Goal: Information Seeking & Learning: Find specific fact

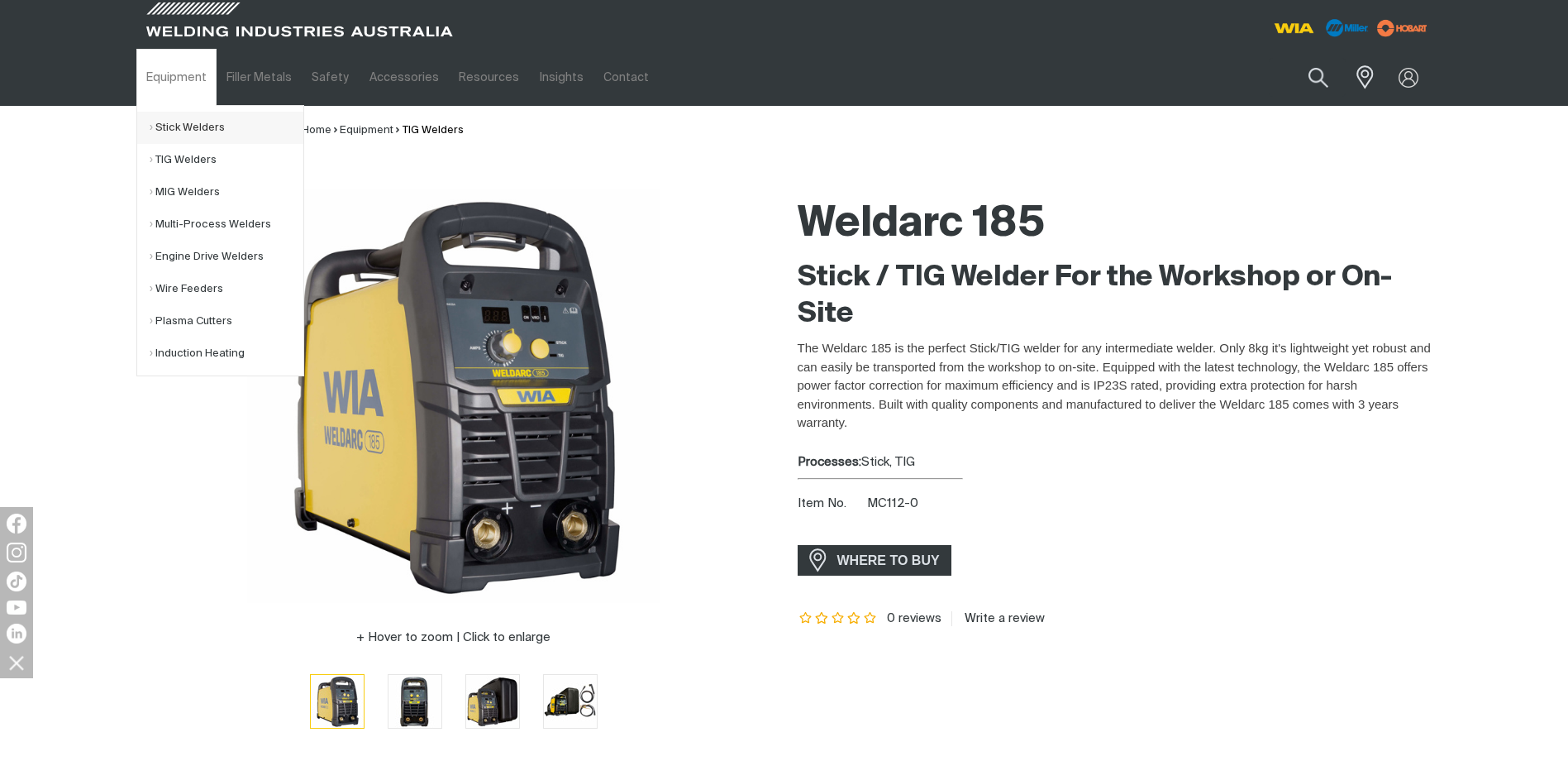
click at [202, 125] on link "Stick Welders" at bounding box center [227, 128] width 153 height 32
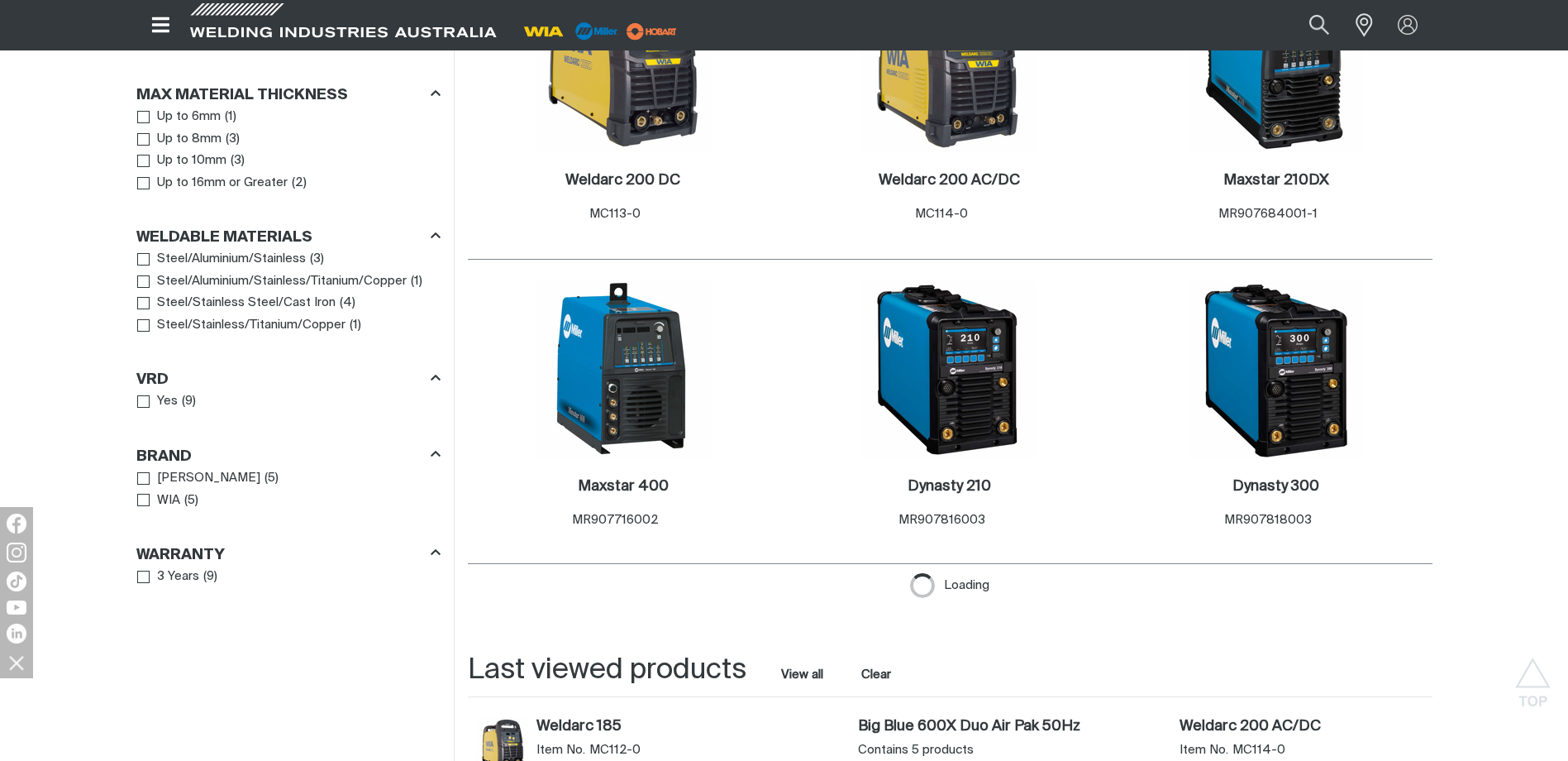
scroll to position [1378, 0]
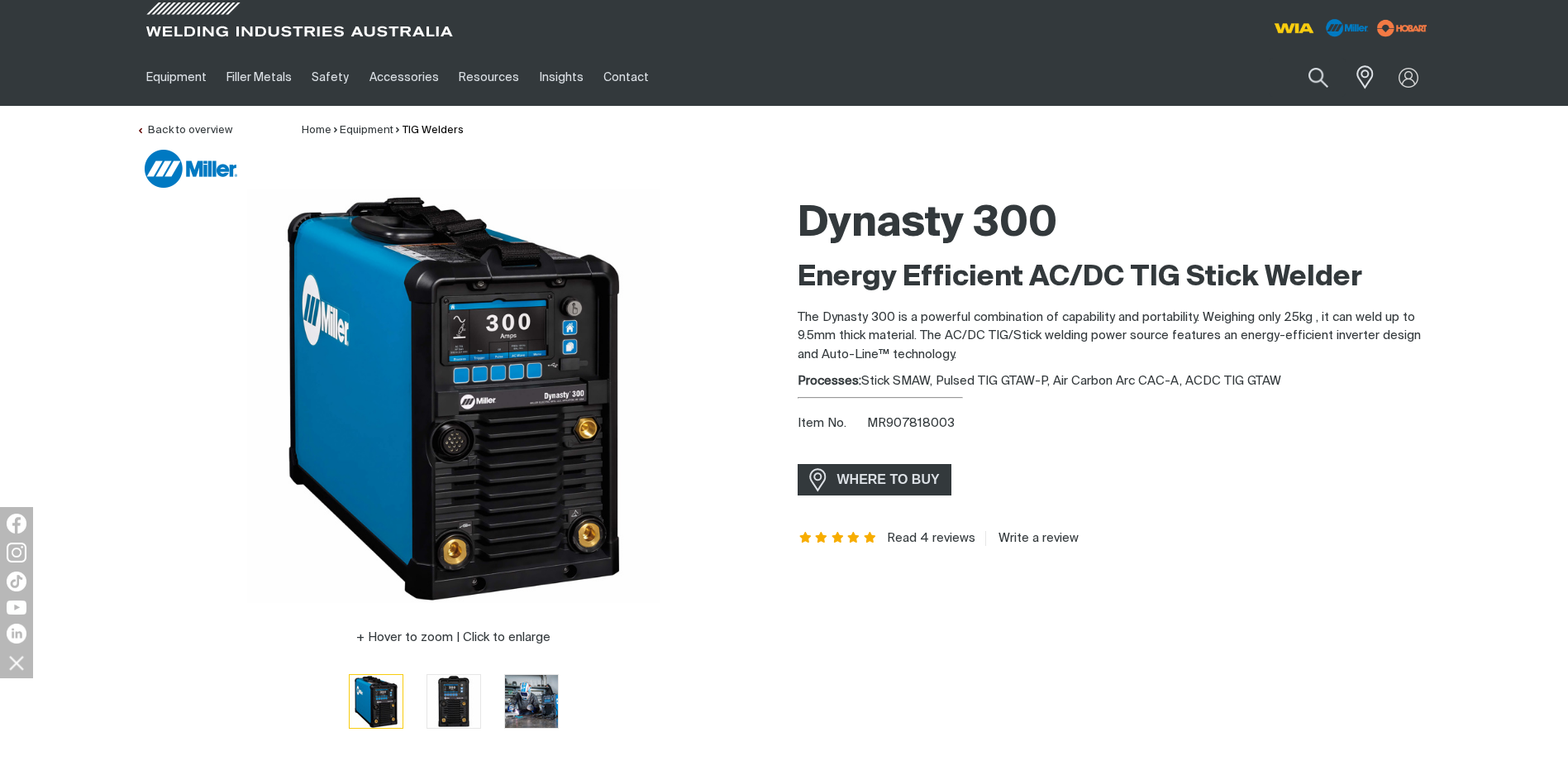
click at [932, 415] on div "Item No. MR907818003" at bounding box center [1115, 424] width 635 height 19
copy span "MR907818003"
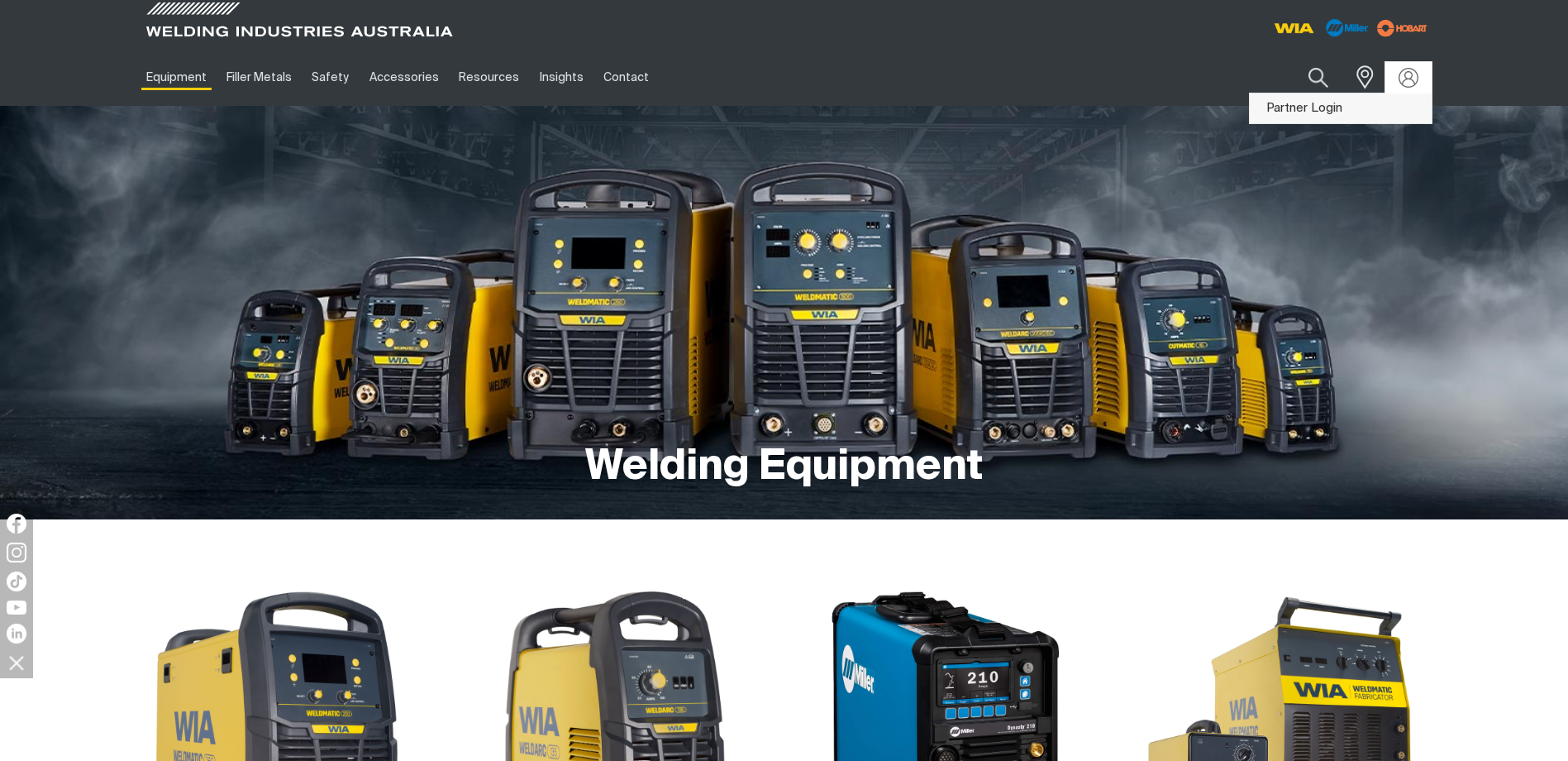
click at [1384, 109] on link "Partner Login" at bounding box center [1340, 108] width 182 height 30
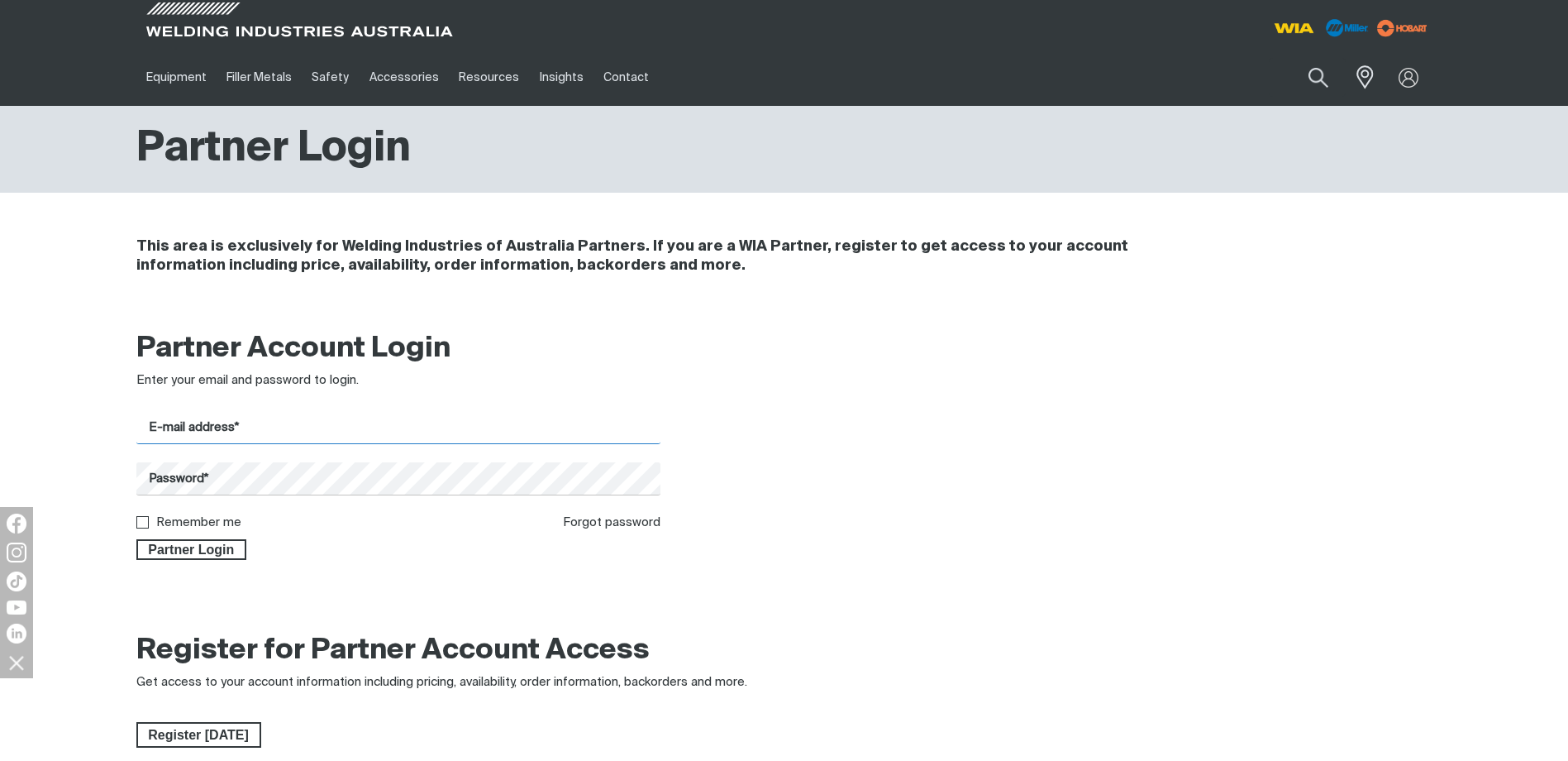
click at [314, 421] on input "E-mail address*" at bounding box center [398, 427] width 525 height 32
type input "TATE.BIGHAM@SPWGROUP.COM.AU"
click at [96, 453] on div "Partner Account Login Enter your email and password to login. E-mail address* T…" at bounding box center [784, 450] width 1568 height 261
click at [136, 539] on button "Partner Login" at bounding box center [191, 549] width 111 height 22
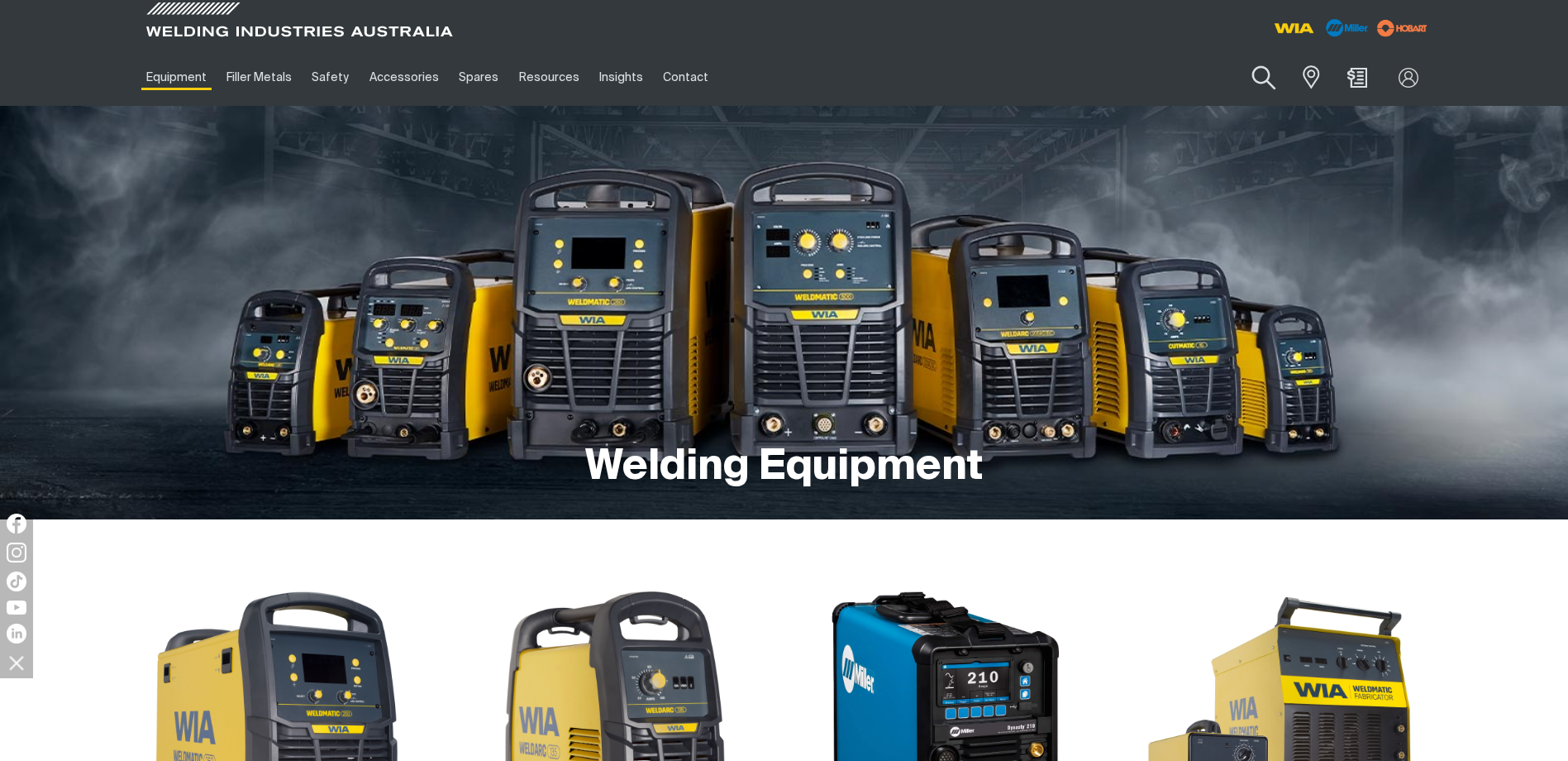
click at [1260, 78] on button "Search products" at bounding box center [1264, 78] width 67 height 47
click at [1198, 74] on input "Search" at bounding box center [1163, 77] width 254 height 37
paste input "MR907818003"
type input "MR907818003"
click at [1235, 58] on button "Search products" at bounding box center [1263, 77] width 56 height 39
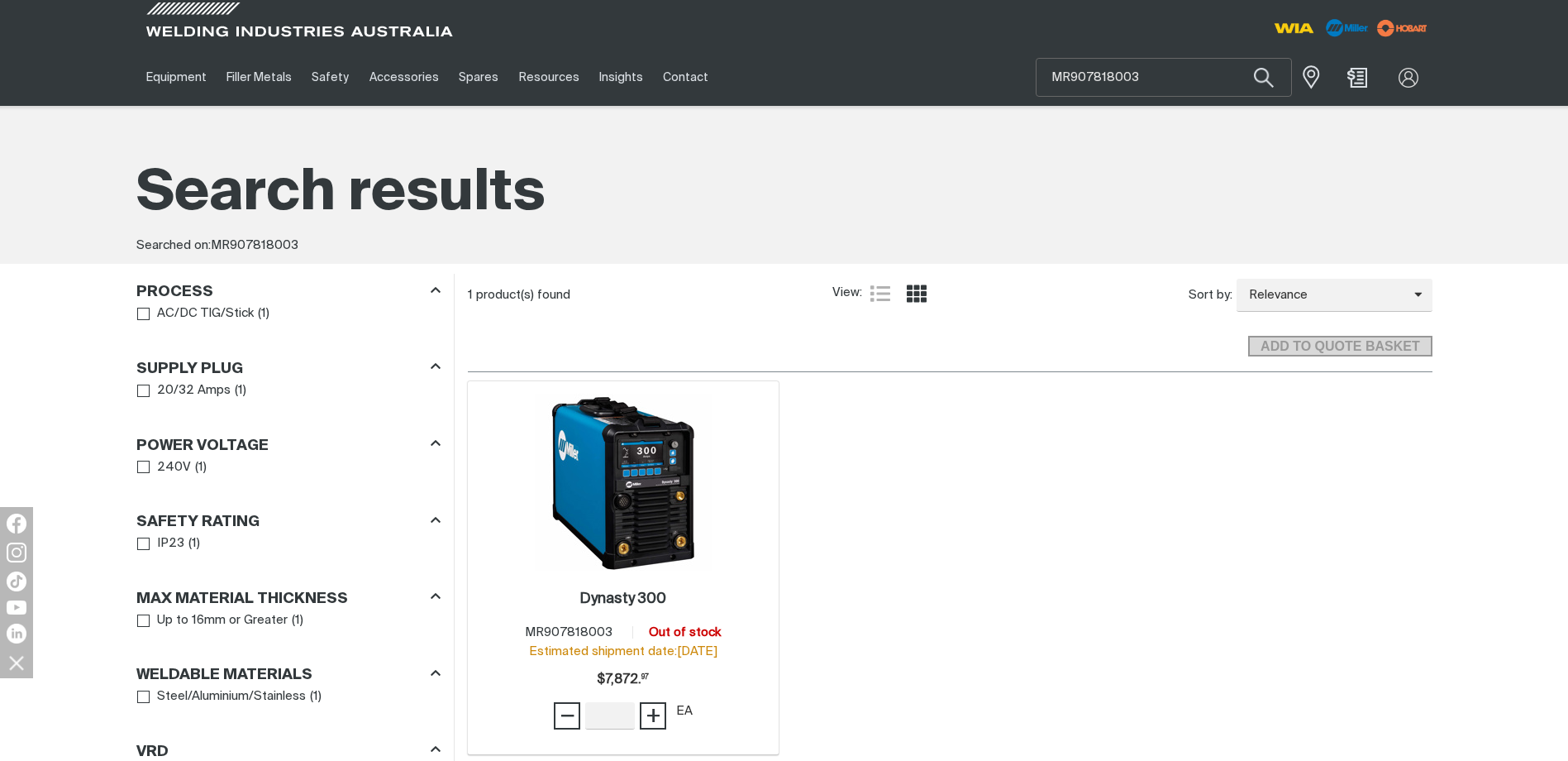
click at [602, 468] on img at bounding box center [623, 482] width 177 height 177
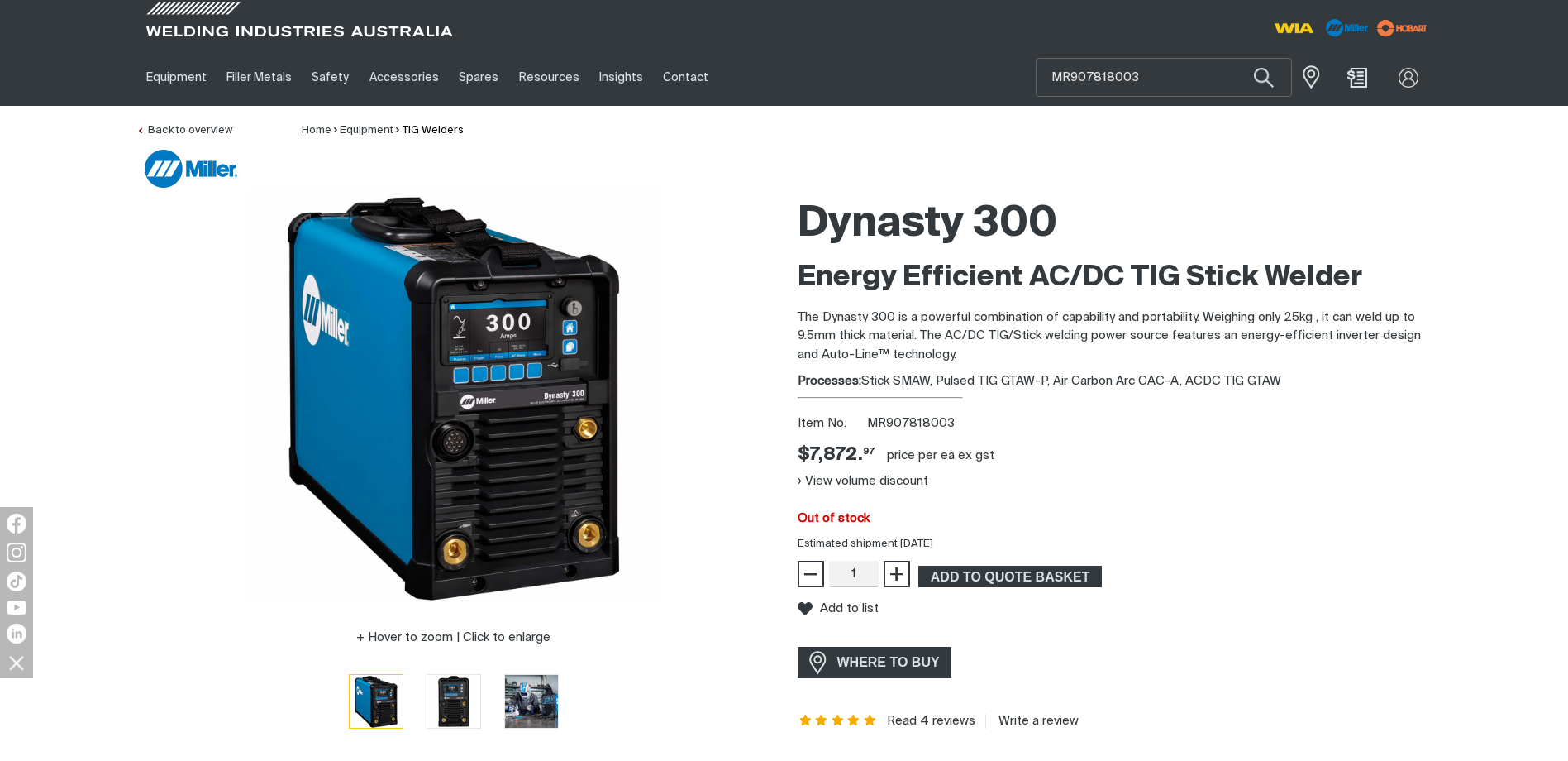
scroll to position [138, 0]
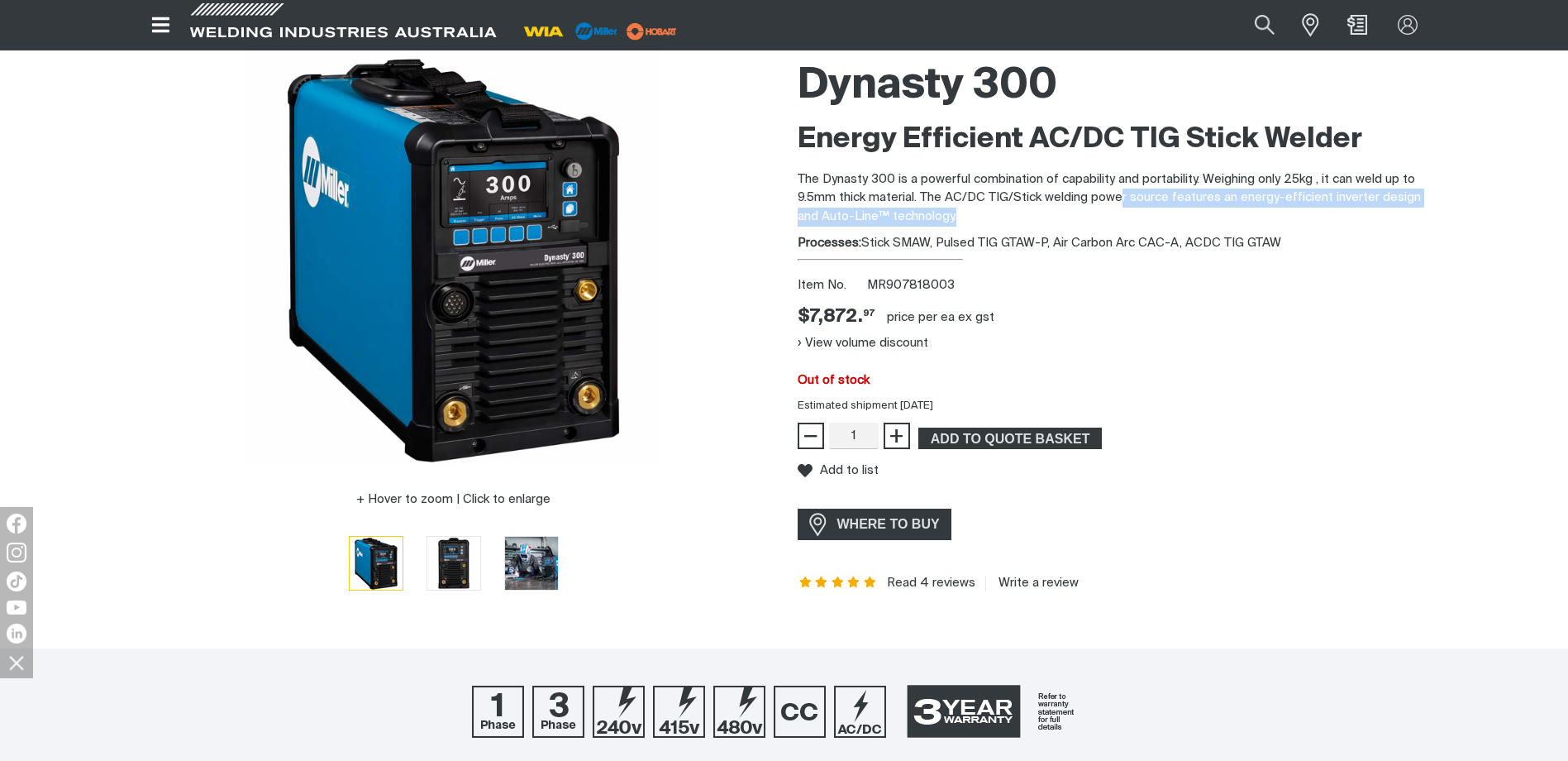
click at [1221, 215] on p "The Dynasty 300 is a powerful combination of capability and portability. Weighi…" at bounding box center [1115, 198] width 635 height 56
drag, startPoint x: 986, startPoint y: 209, endPoint x: 729, endPoint y: 168, distance: 260.2
click at [738, 173] on div "Hover to zoom | Click to enlarge Dynasty 300 Energy Efficient AC/DC TIG Stick W…" at bounding box center [784, 332] width 1322 height 562
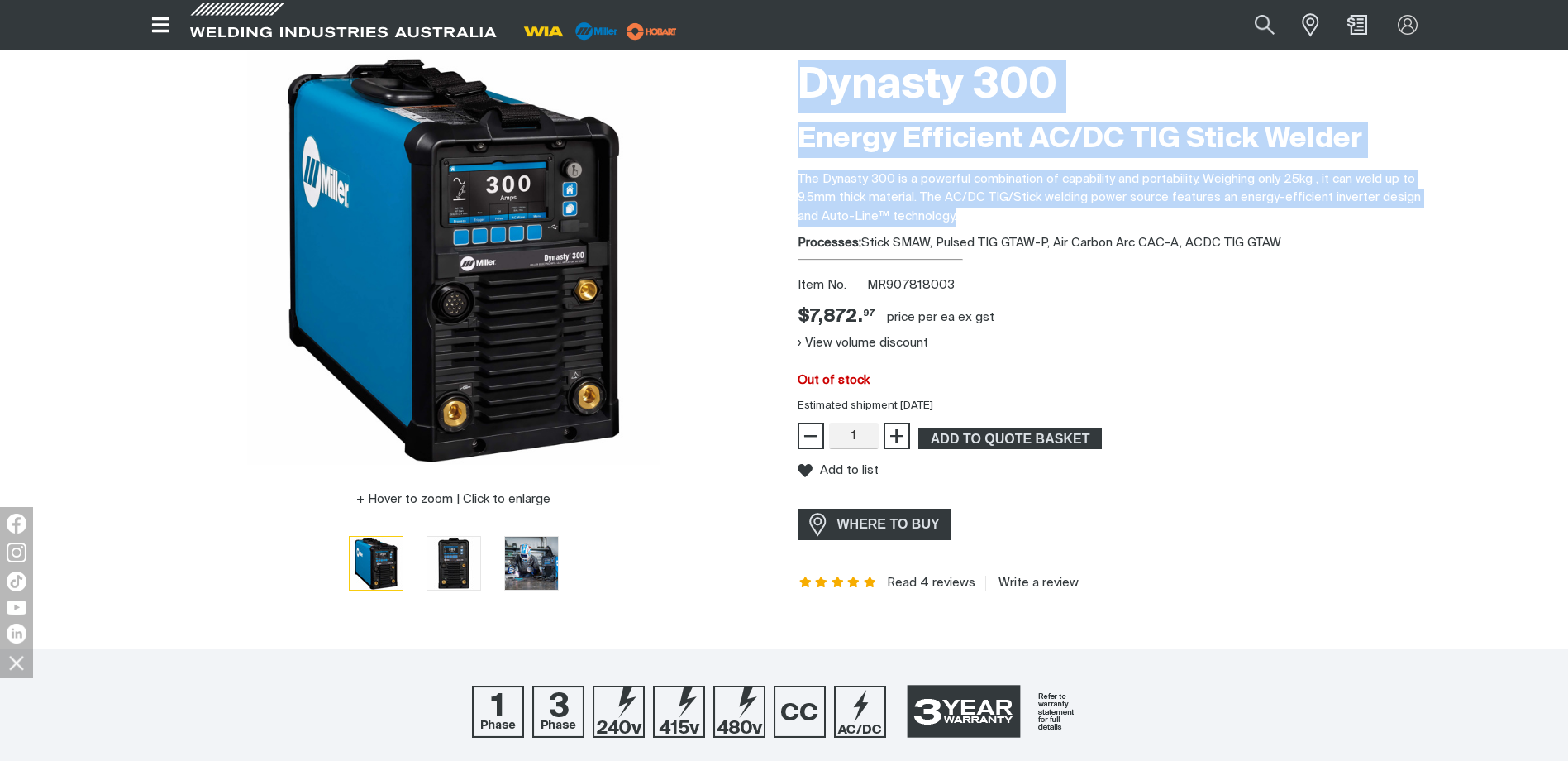
drag, startPoint x: 729, startPoint y: 168, endPoint x: 847, endPoint y: 190, distance: 120.0
click at [847, 190] on p "The Dynasty 300 is a powerful combination of capability and portability. Weighi…" at bounding box center [1115, 198] width 635 height 56
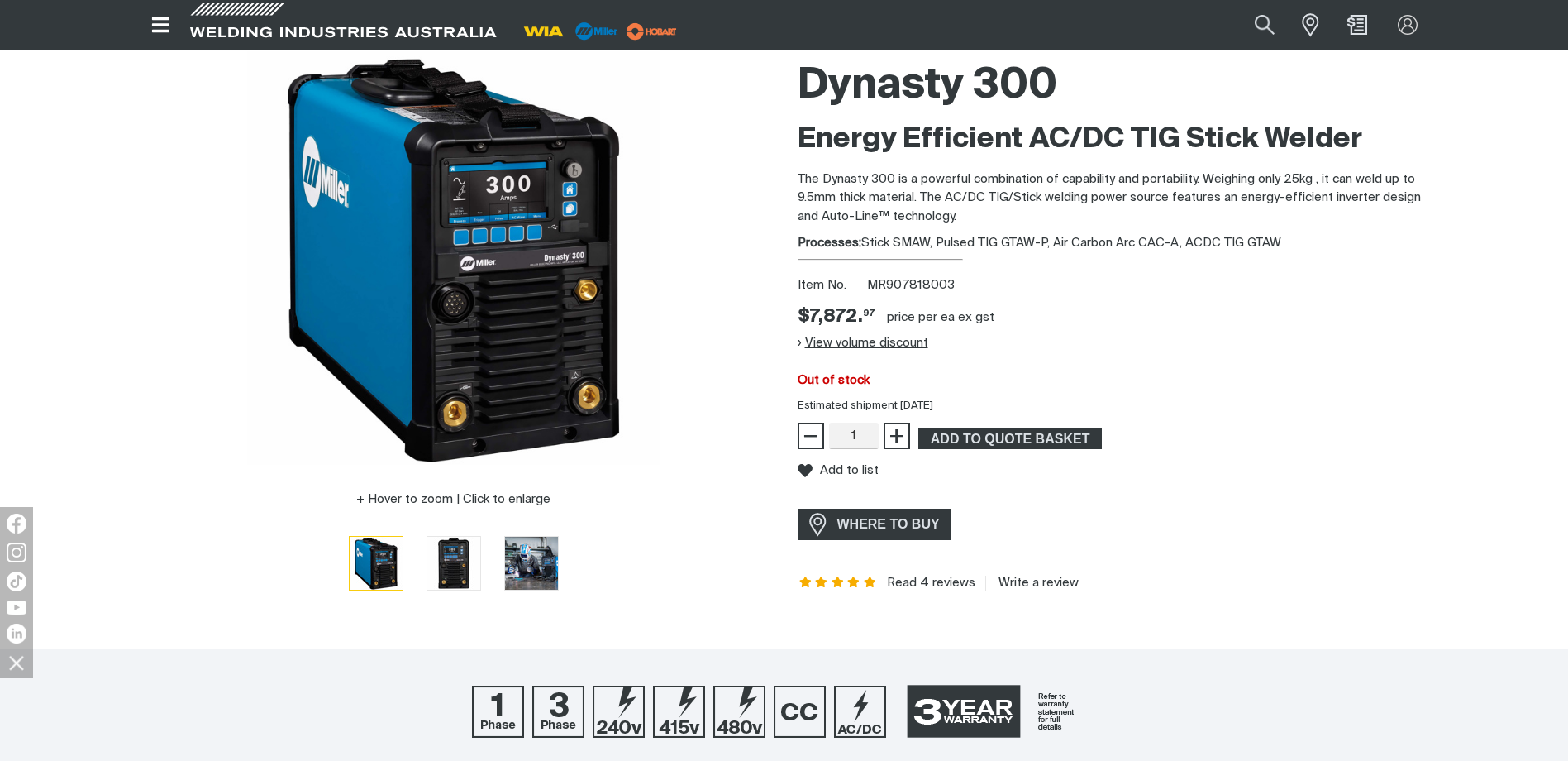
click at [885, 340] on button "View volume discount" at bounding box center [863, 342] width 131 height 27
